Goal: Information Seeking & Learning: Learn about a topic

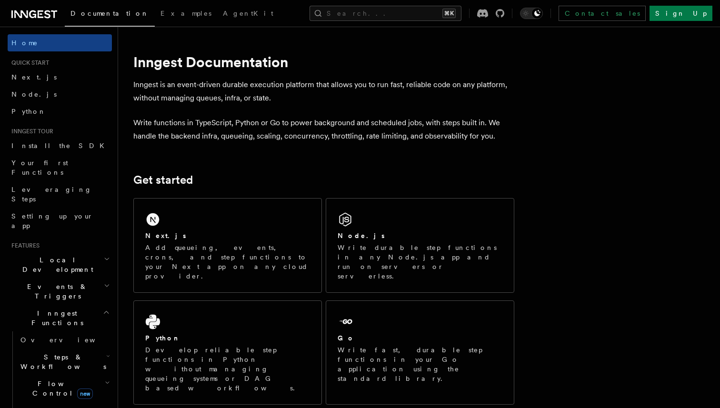
click at [42, 15] on icon at bounding box center [34, 14] width 46 height 11
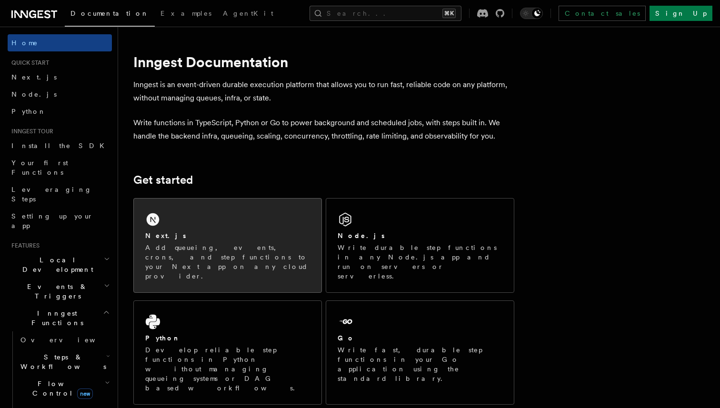
click at [262, 222] on div "Next.js Add queueing, events, crons, and step functions to your Next app on any…" at bounding box center [228, 246] width 188 height 94
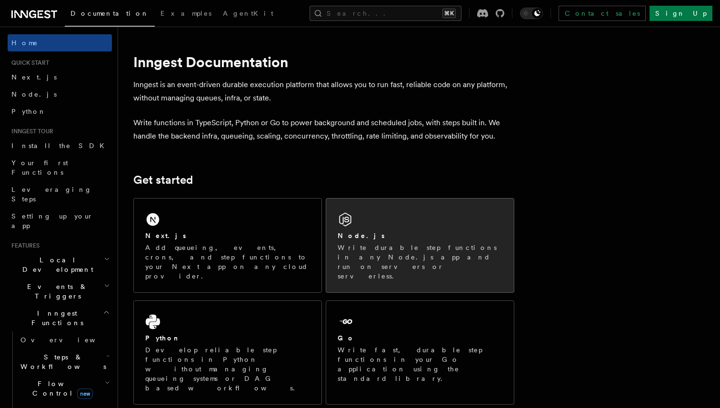
click at [393, 238] on div "Node.js" at bounding box center [420, 236] width 165 height 10
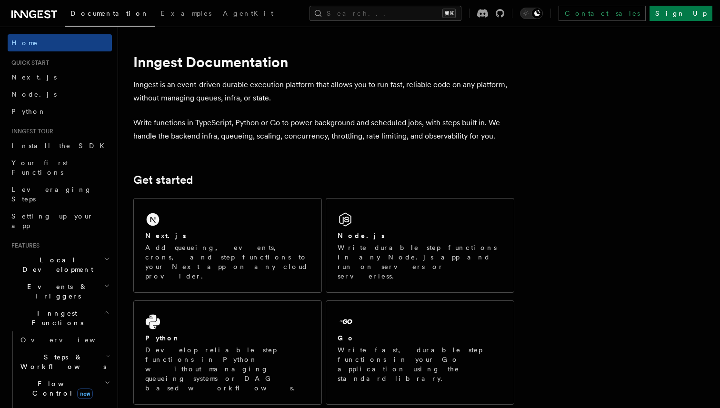
click at [567, 4] on div "Documentation Examples AgentKit Search... ⌘K Contact sales Sign Up" at bounding box center [360, 13] width 720 height 27
click at [504, 17] on icon at bounding box center [500, 13] width 9 height 9
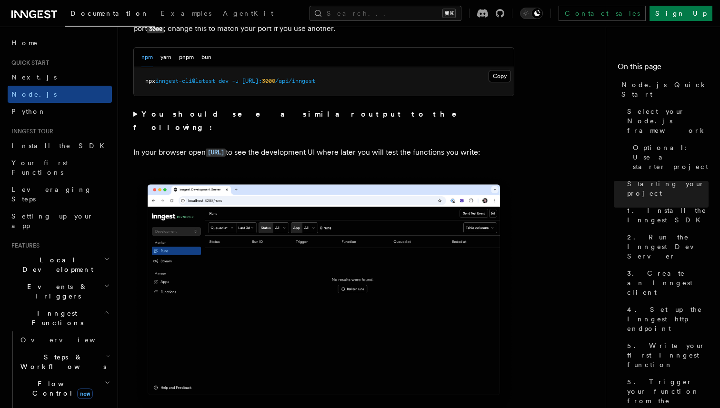
scroll to position [813, 0]
